Goal: Check status: Check status

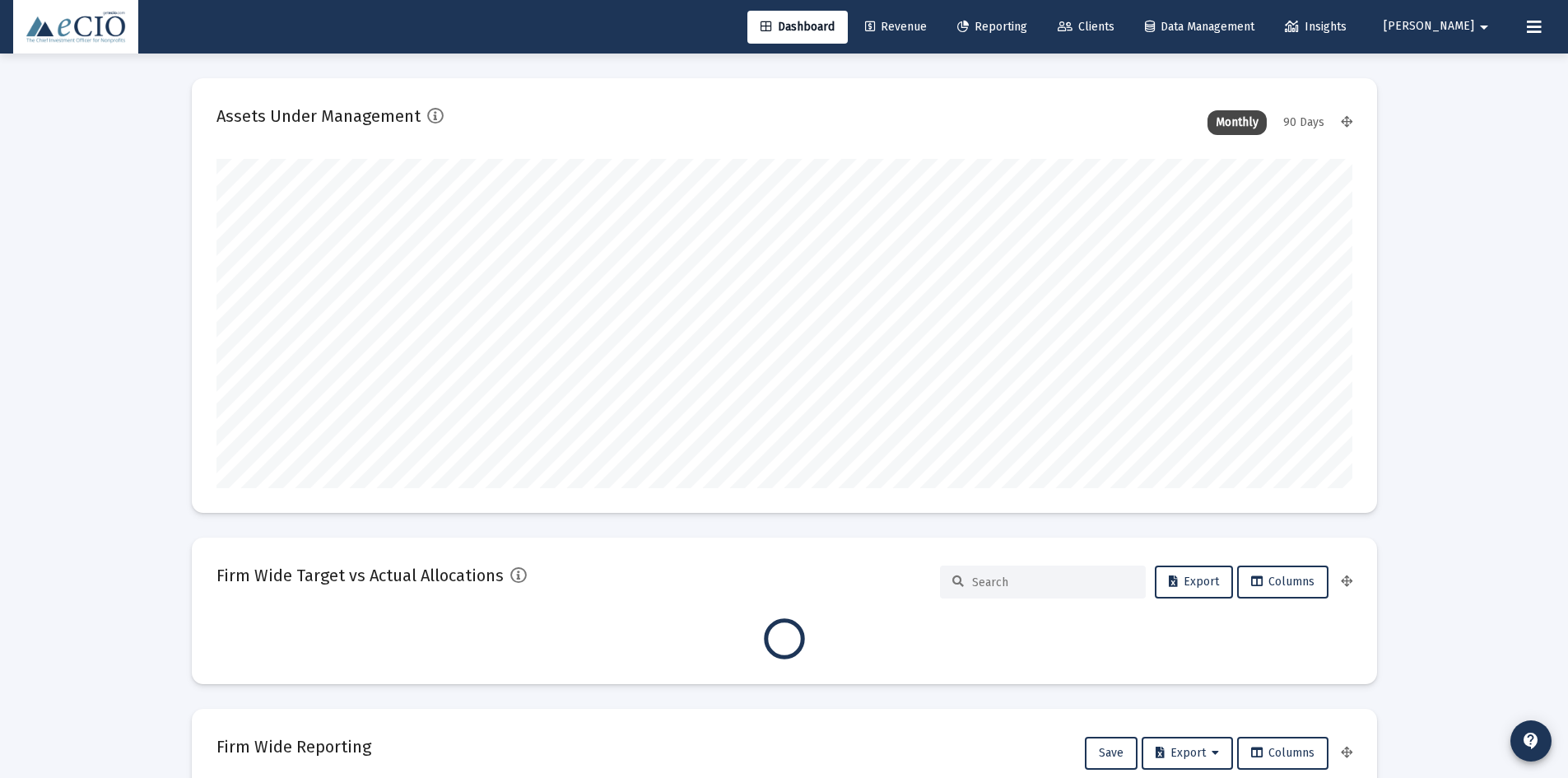
type input "[DATE]"
click at [1111, 27] on span "Clients" at bounding box center [1086, 27] width 57 height 14
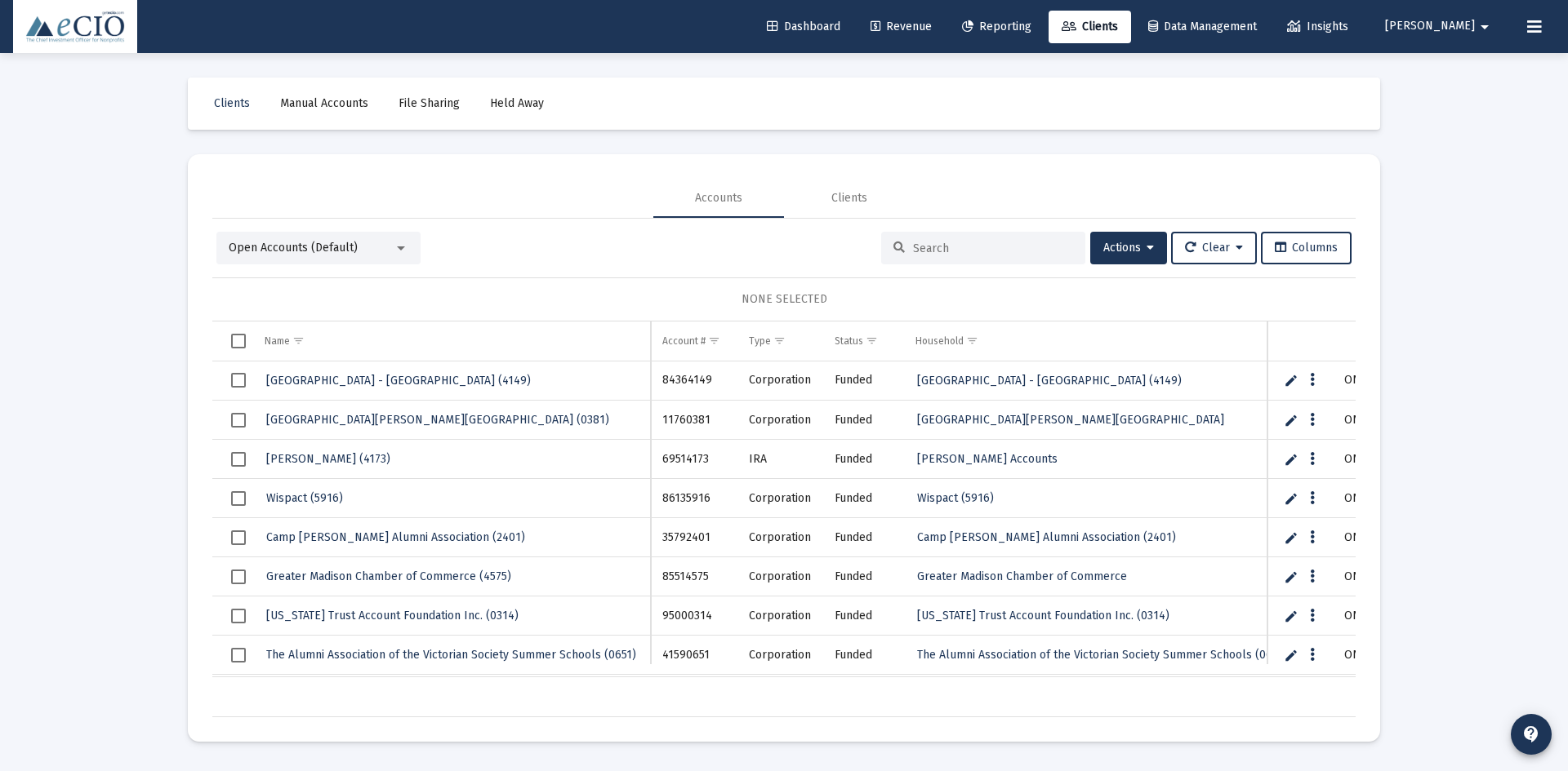
click at [938, 250] on input at bounding box center [993, 248] width 160 height 14
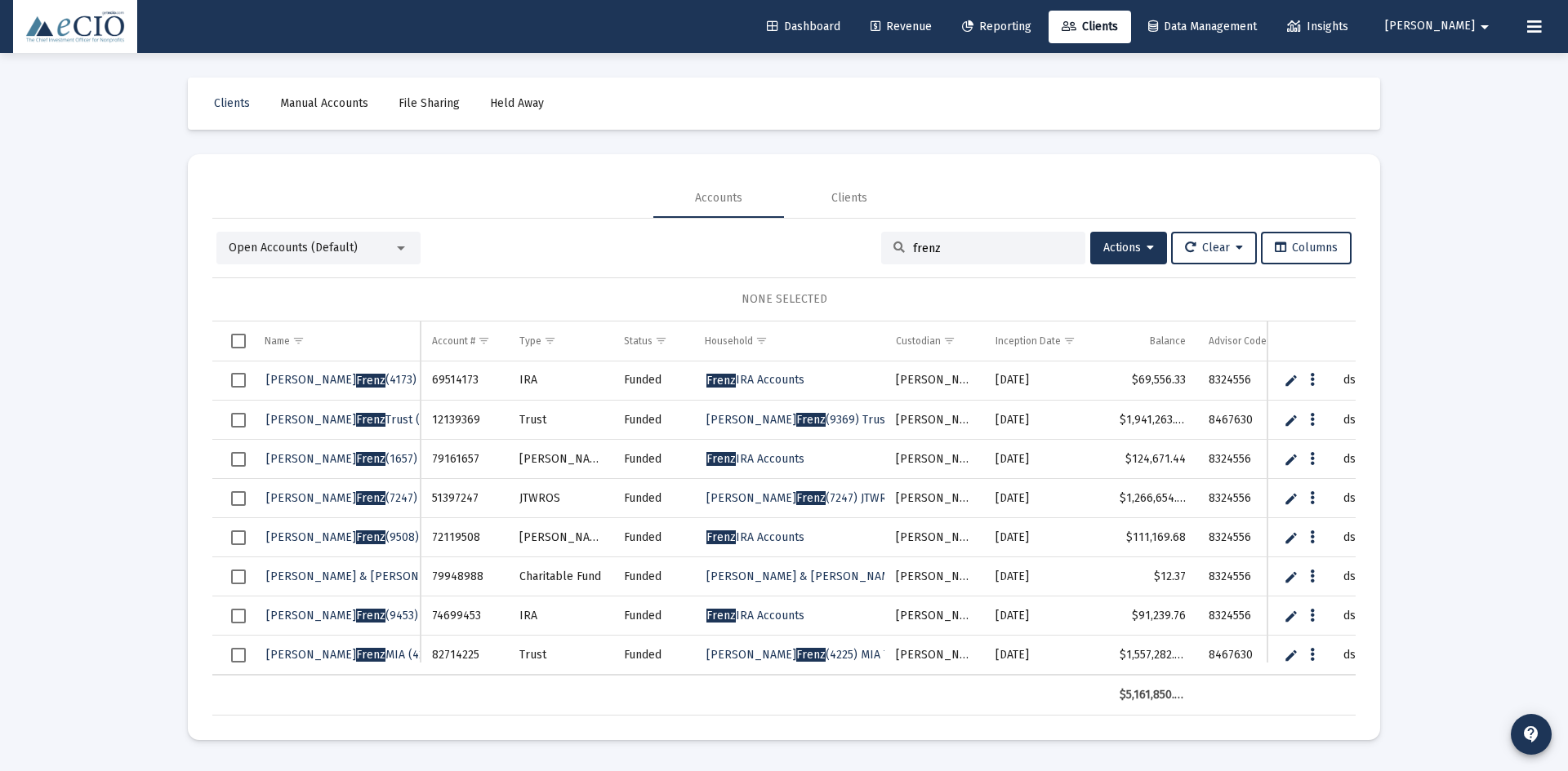
type input "frenz"
click at [1020, 26] on span "Reporting" at bounding box center [997, 26] width 70 height 14
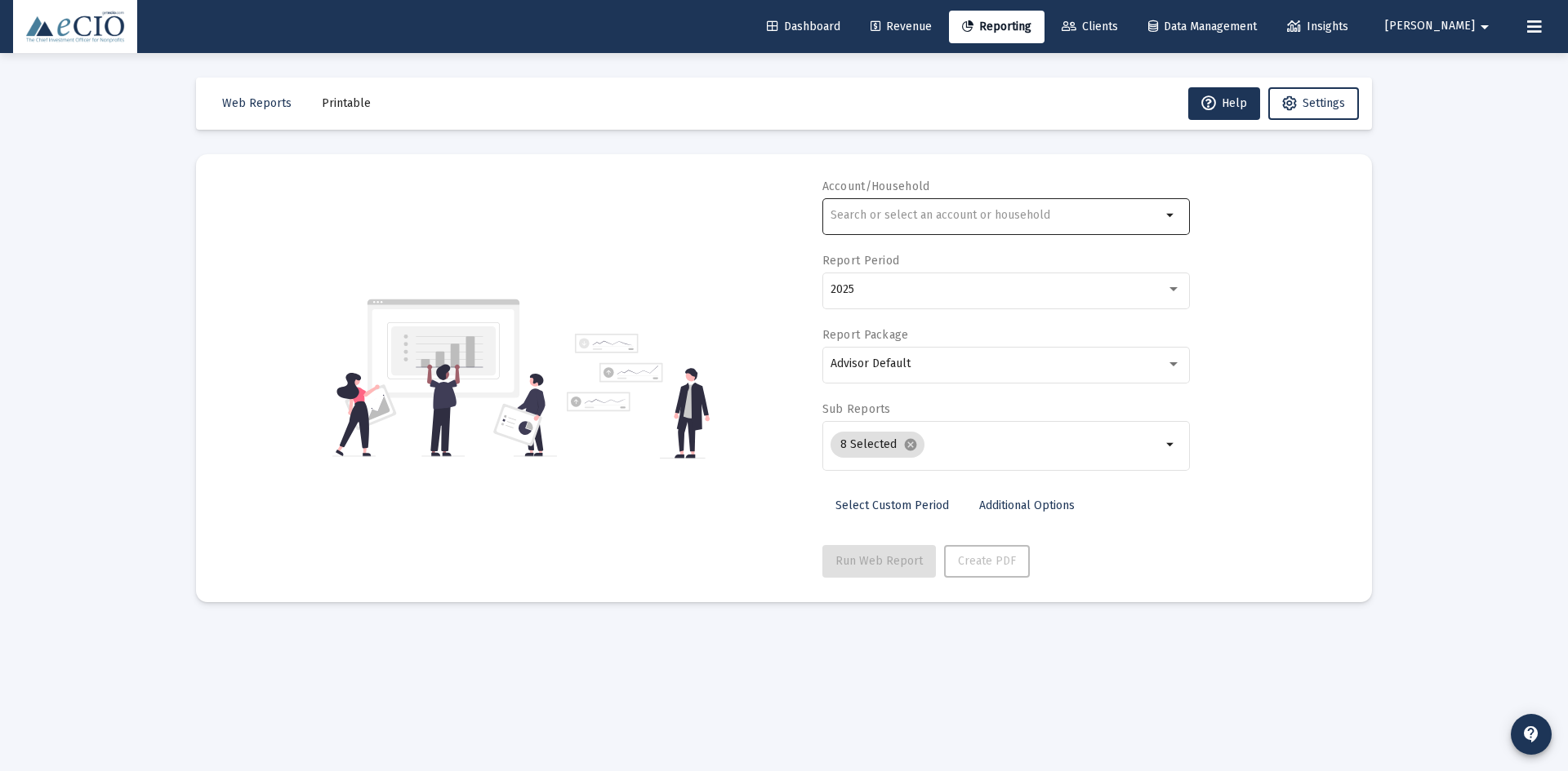
click at [883, 225] on div at bounding box center [996, 214] width 331 height 40
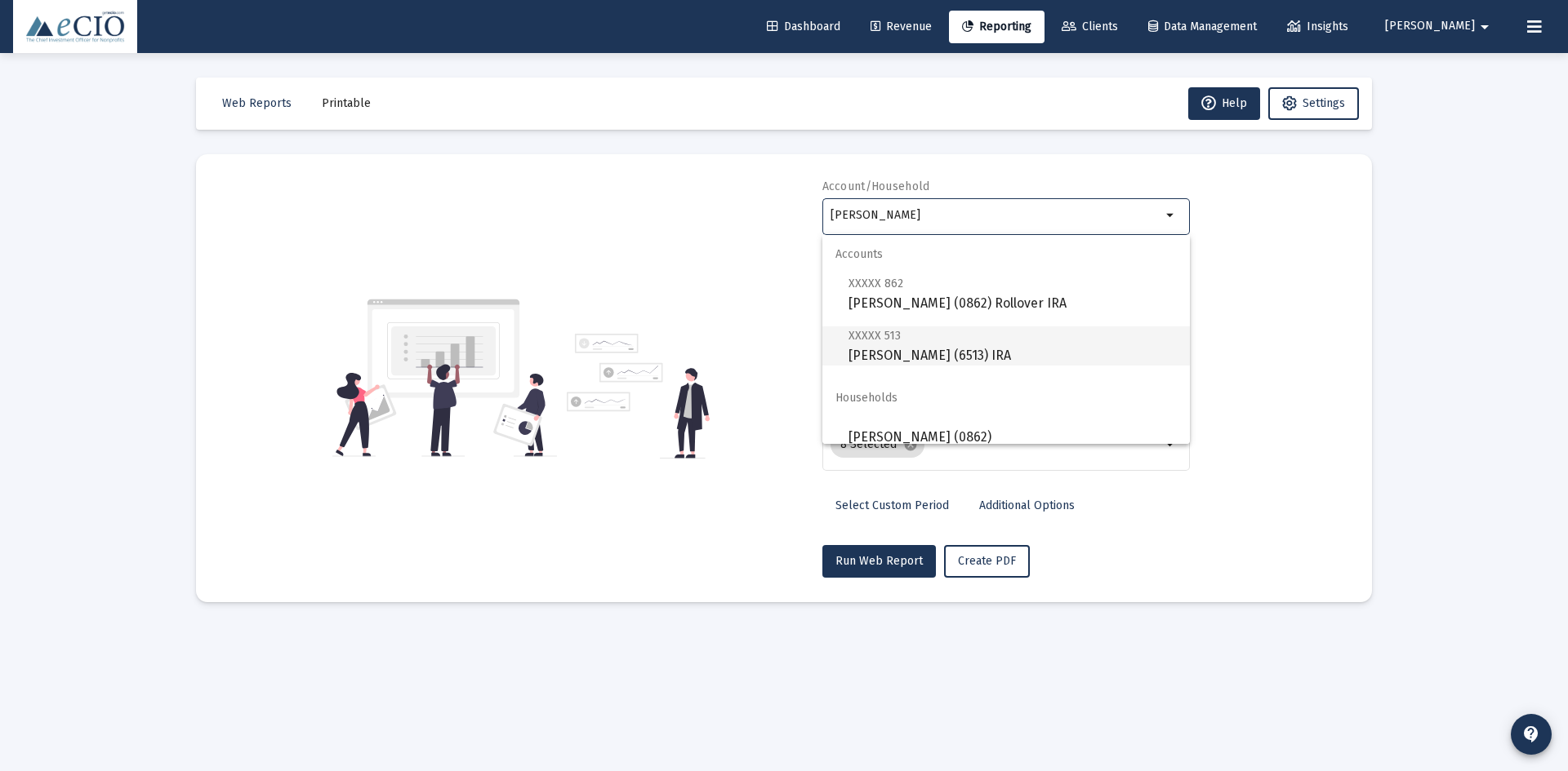
click at [897, 349] on span "XXXXX 513 [PERSON_NAME] (6513) IRA" at bounding box center [1013, 345] width 328 height 40
type input "[PERSON_NAME] (6513) IRA"
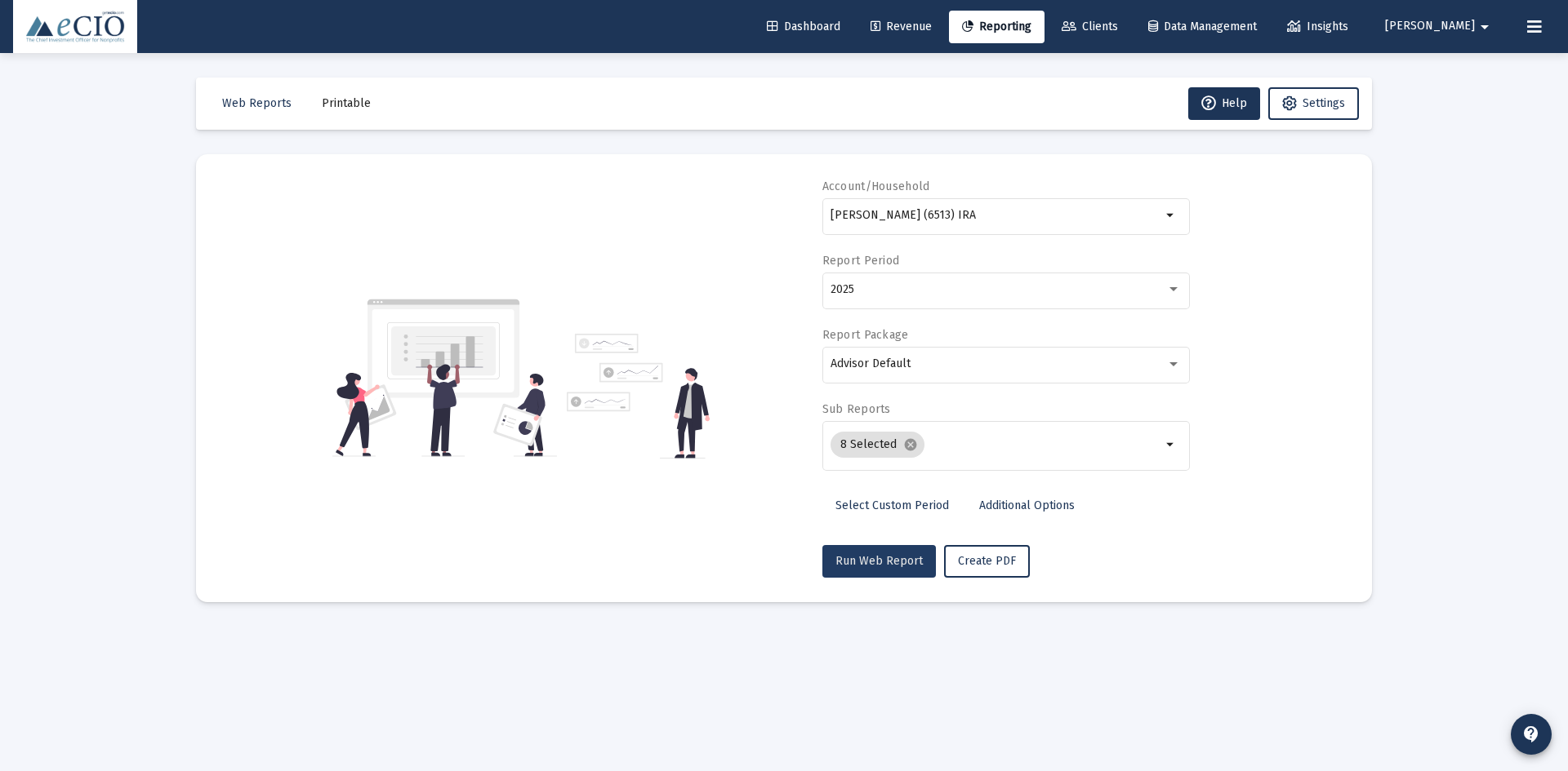
click at [884, 564] on span "Run Web Report" at bounding box center [878, 561] width 88 height 14
select select "View all"
